Goal: Information Seeking & Learning: Learn about a topic

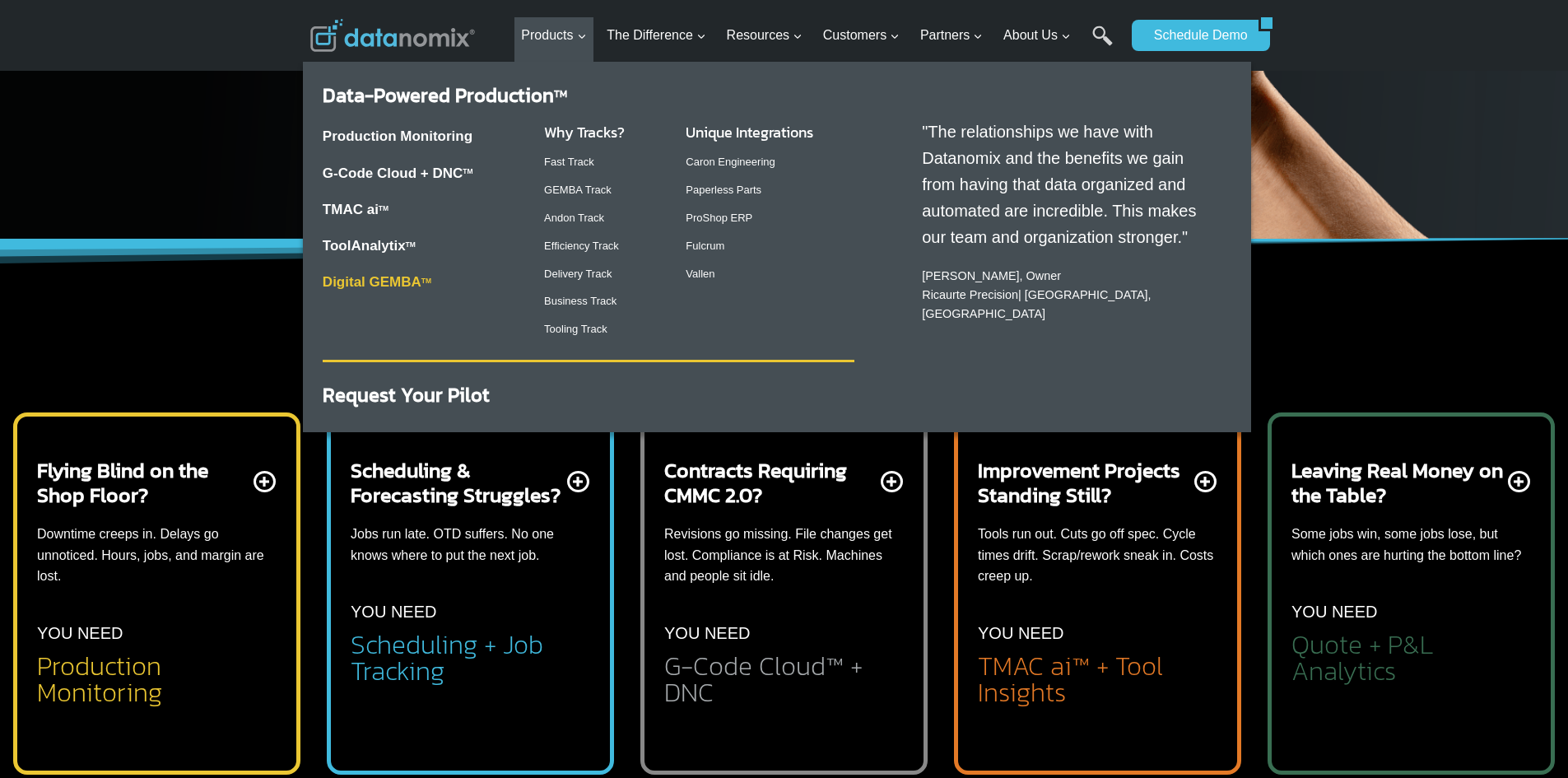
click at [391, 282] on link "Digital GEMBA TM" at bounding box center [377, 282] width 109 height 15
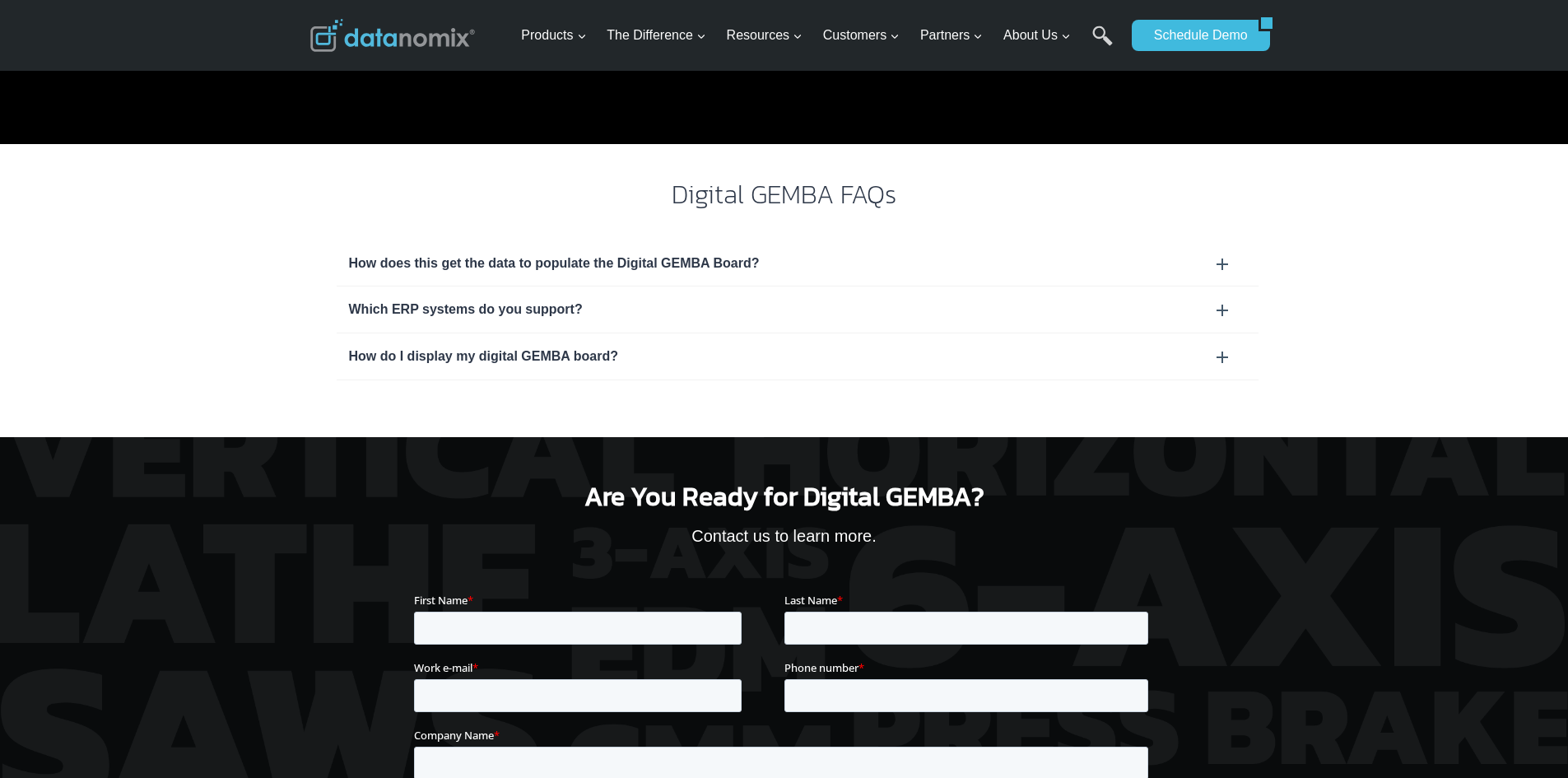
scroll to position [1565, 0]
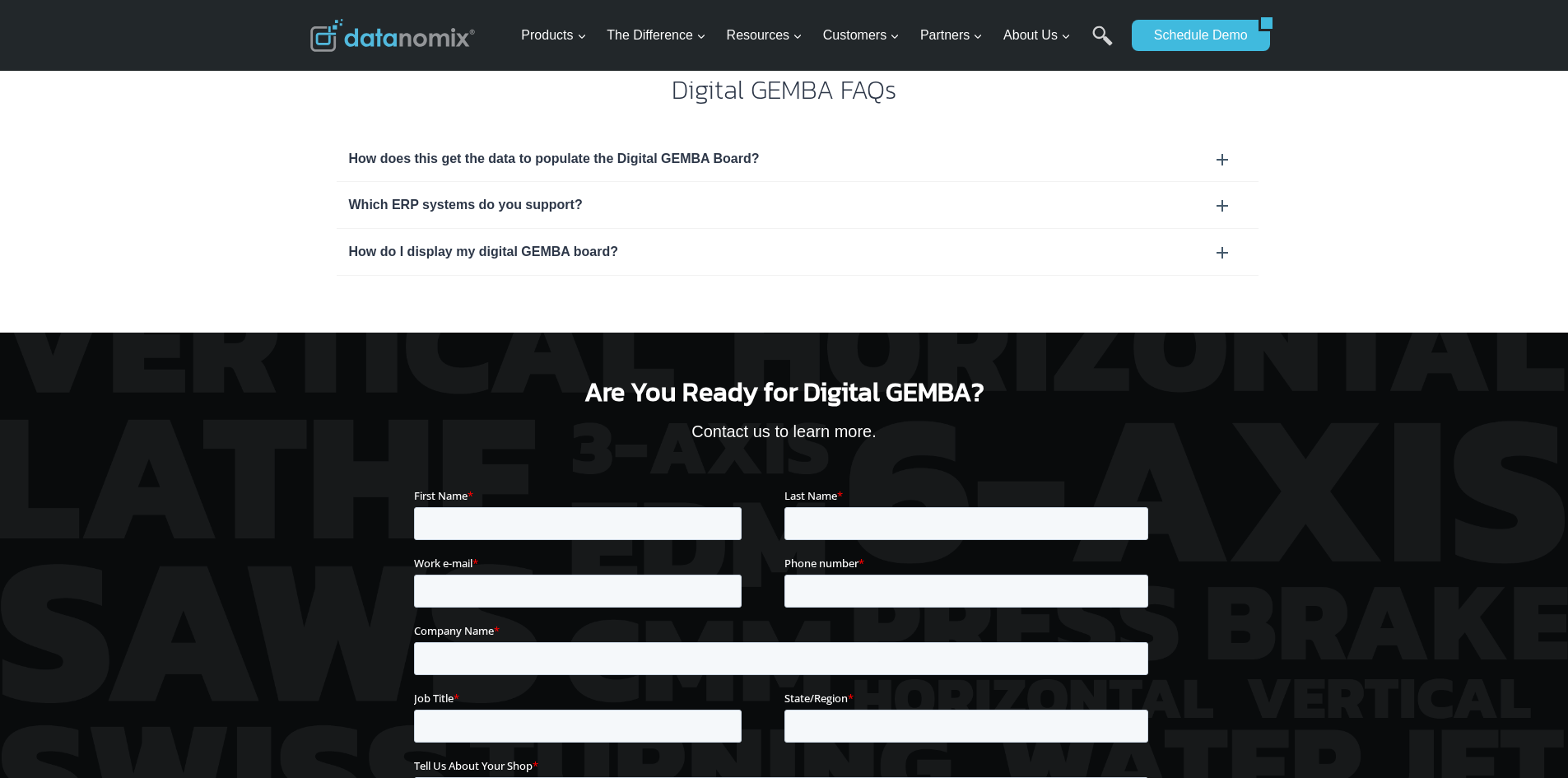
click at [499, 203] on div "Which ERP systems do you support?" at bounding box center [798, 205] width 897 height 21
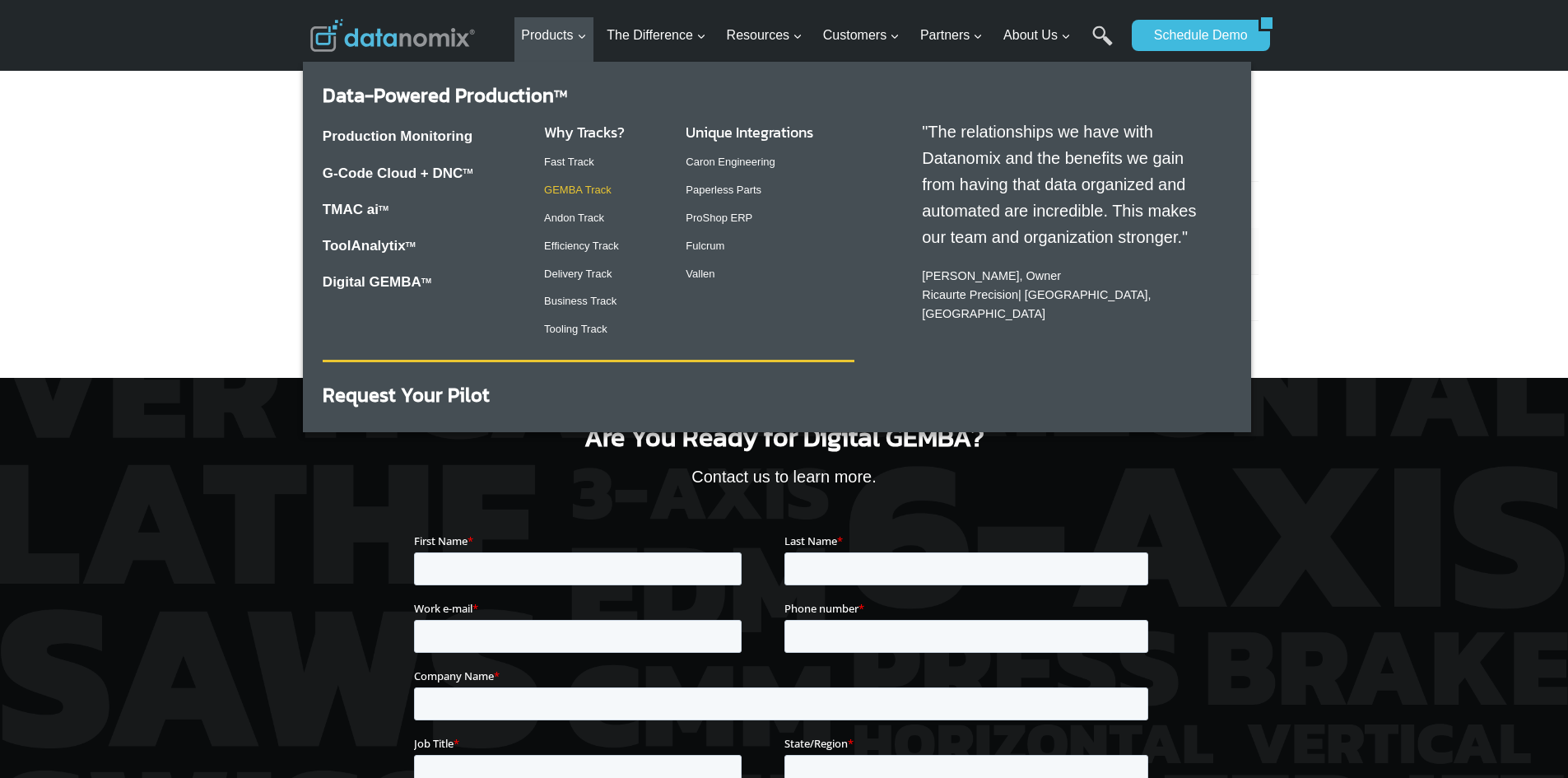
click at [572, 188] on link "GEMBA Track" at bounding box center [577, 189] width 68 height 12
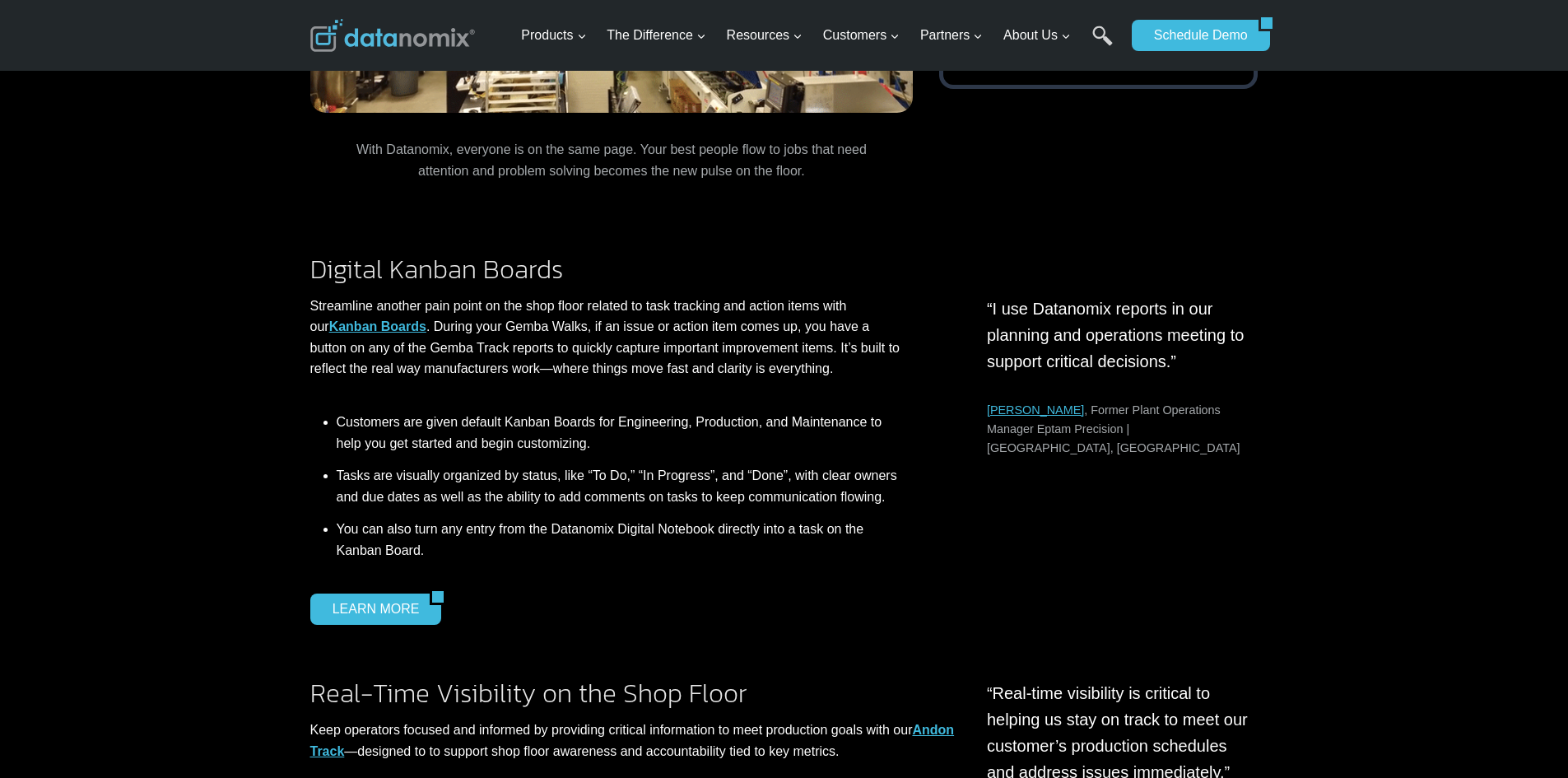
scroll to position [1894, 0]
